Goal: Transaction & Acquisition: Subscribe to service/newsletter

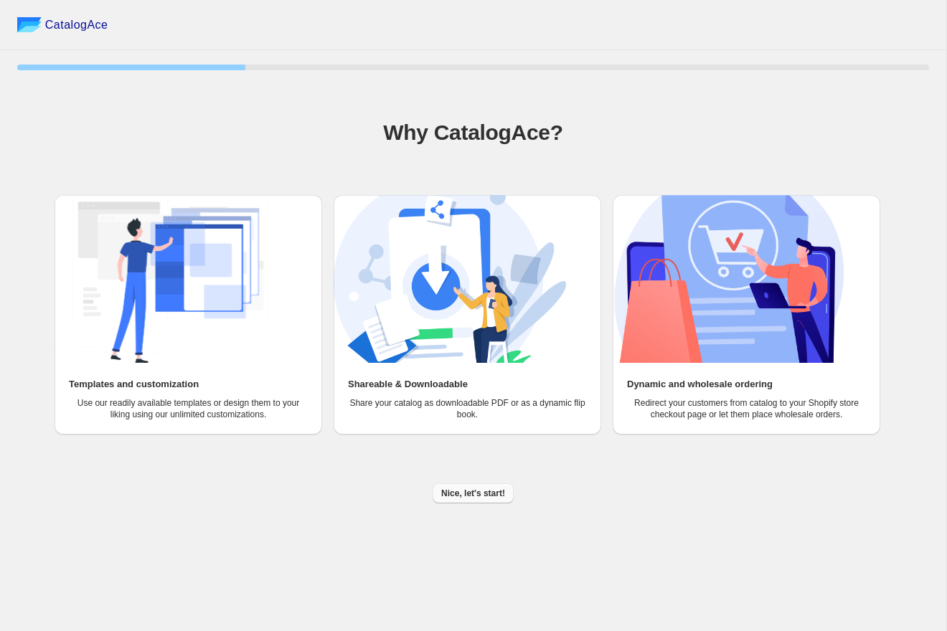
click at [446, 493] on span "Nice, let's start!" at bounding box center [473, 493] width 64 height 11
click at [446, 493] on div "CatalogAce 25 % Why CatalogAce? Templates and customization Use our readily ava…" at bounding box center [473, 315] width 946 height 631
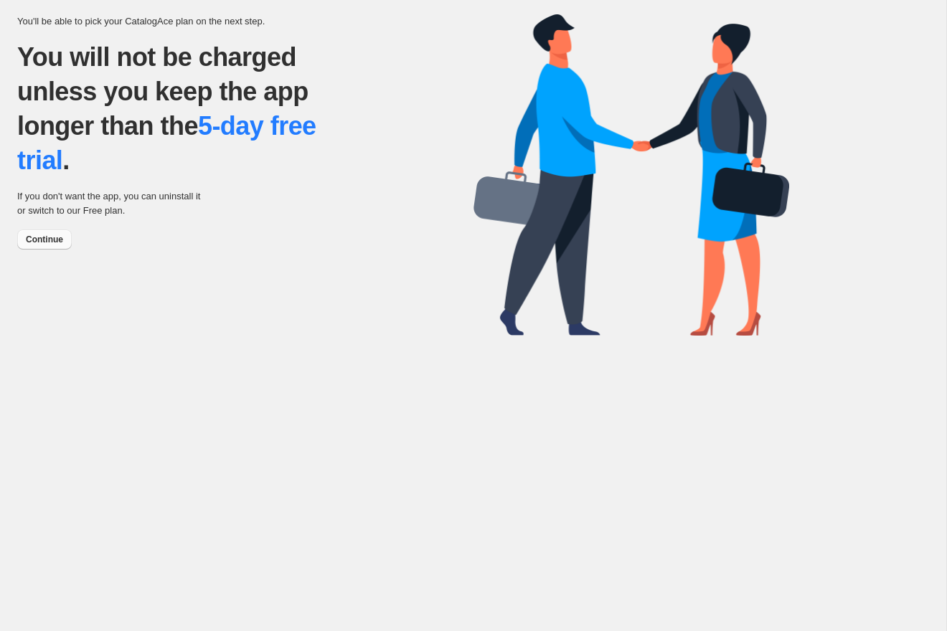
click at [50, 236] on span "Continue" at bounding box center [44, 239] width 37 height 11
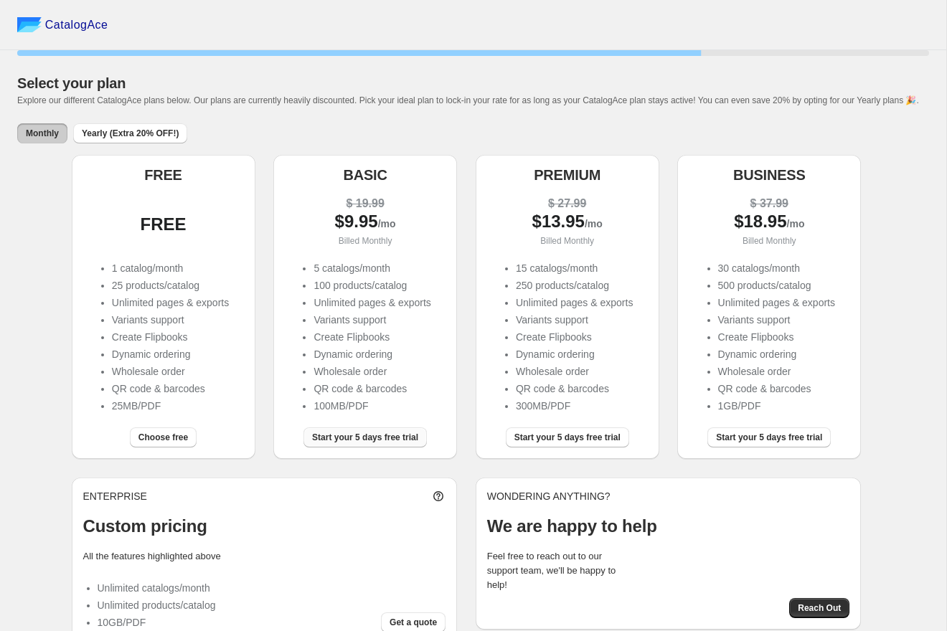
click at [367, 447] on button "Start your 5 days free trial" at bounding box center [364, 437] width 123 height 20
click at [367, 447] on div "Start your 5 days free trial" at bounding box center [364, 437] width 123 height 20
